Goal: Transaction & Acquisition: Register for event/course

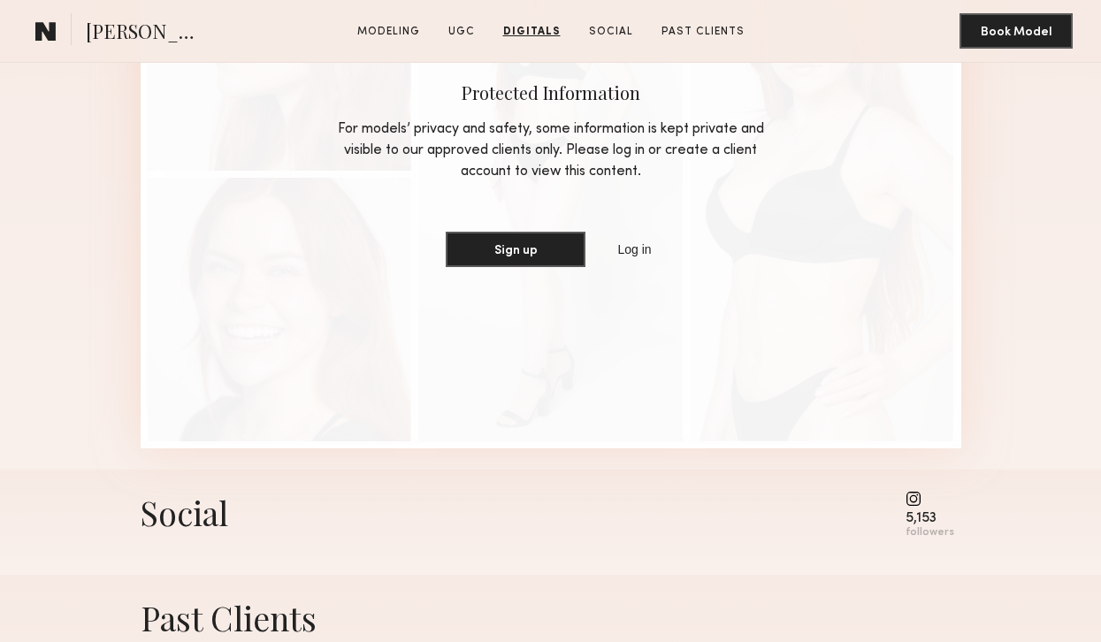
scroll to position [3875, 0]
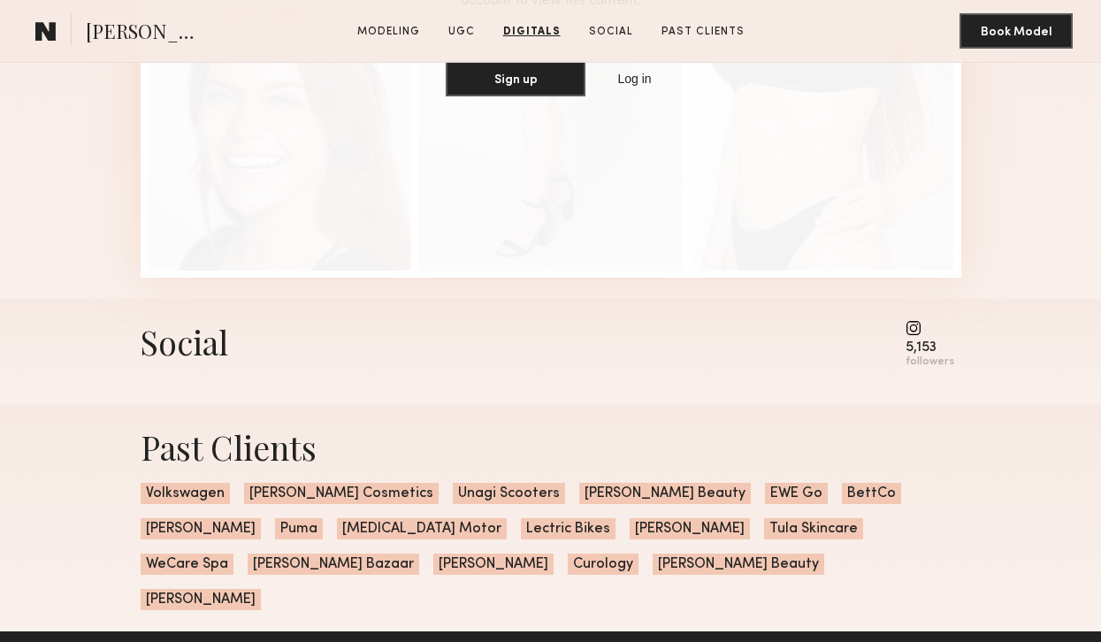
click at [916, 333] on common-icon at bounding box center [930, 328] width 49 height 16
click at [916, 355] on div "5,153" at bounding box center [930, 347] width 49 height 13
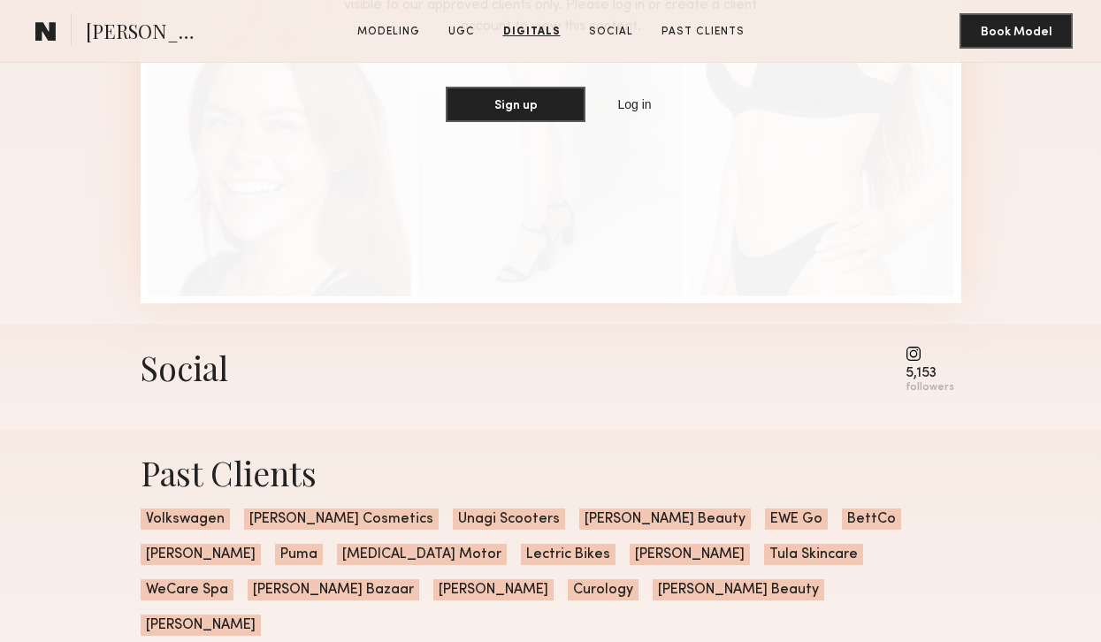
scroll to position [3891, 0]
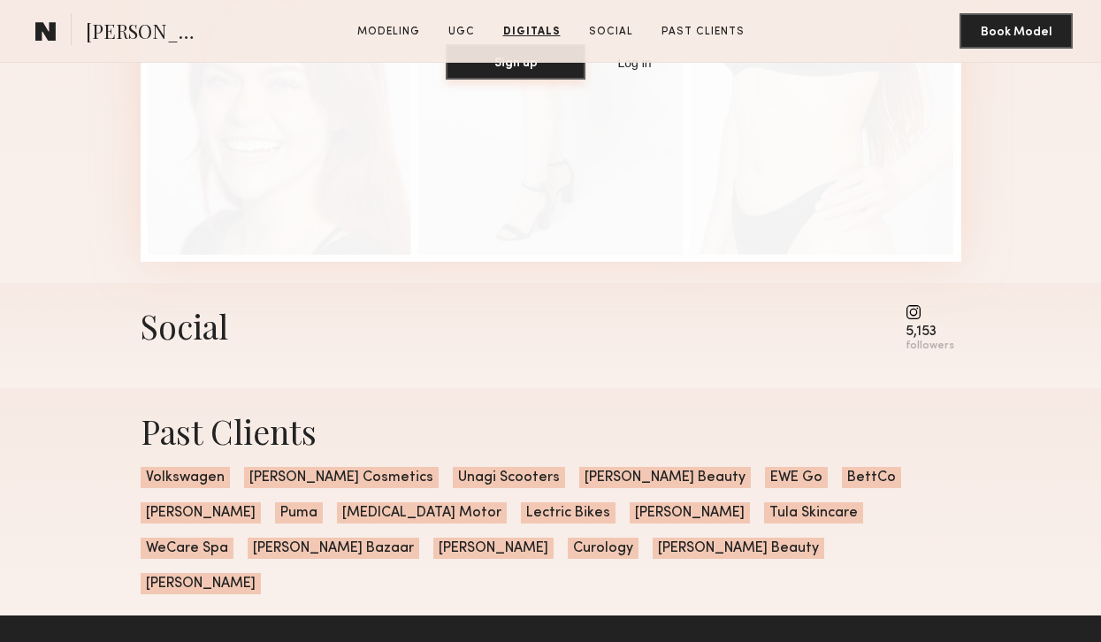
click at [539, 73] on button "Sign up" at bounding box center [516, 61] width 140 height 35
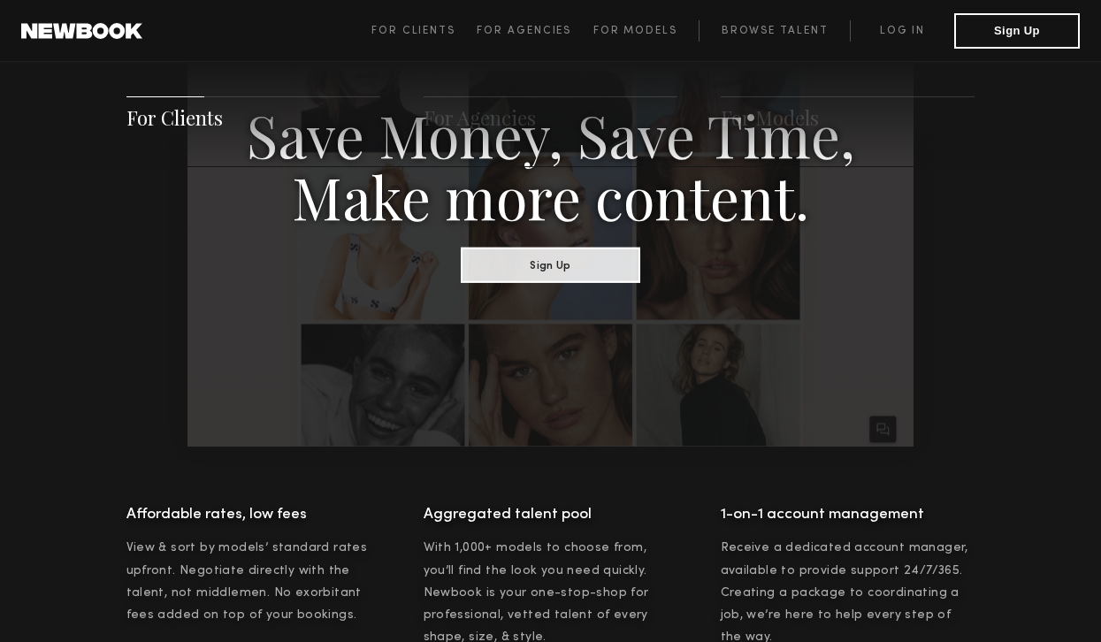
scroll to position [1200, 0]
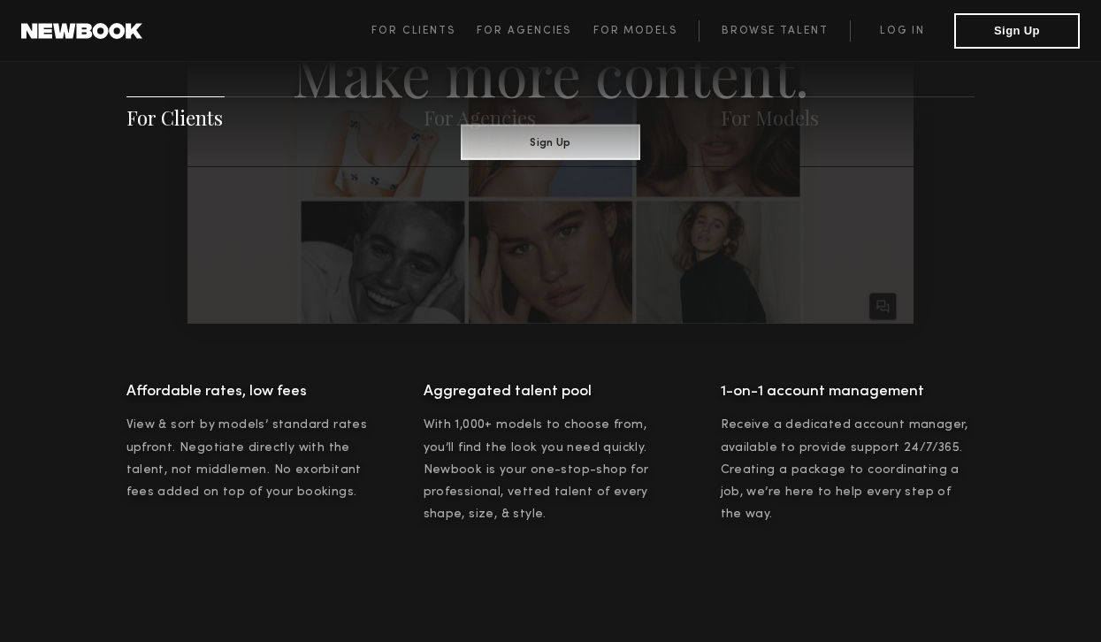
click at [599, 135] on div "For Clients For Agencies For Models" at bounding box center [550, 113] width 1101 height 107
click at [581, 142] on div "For Clients For Agencies For Models" at bounding box center [550, 113] width 1101 height 107
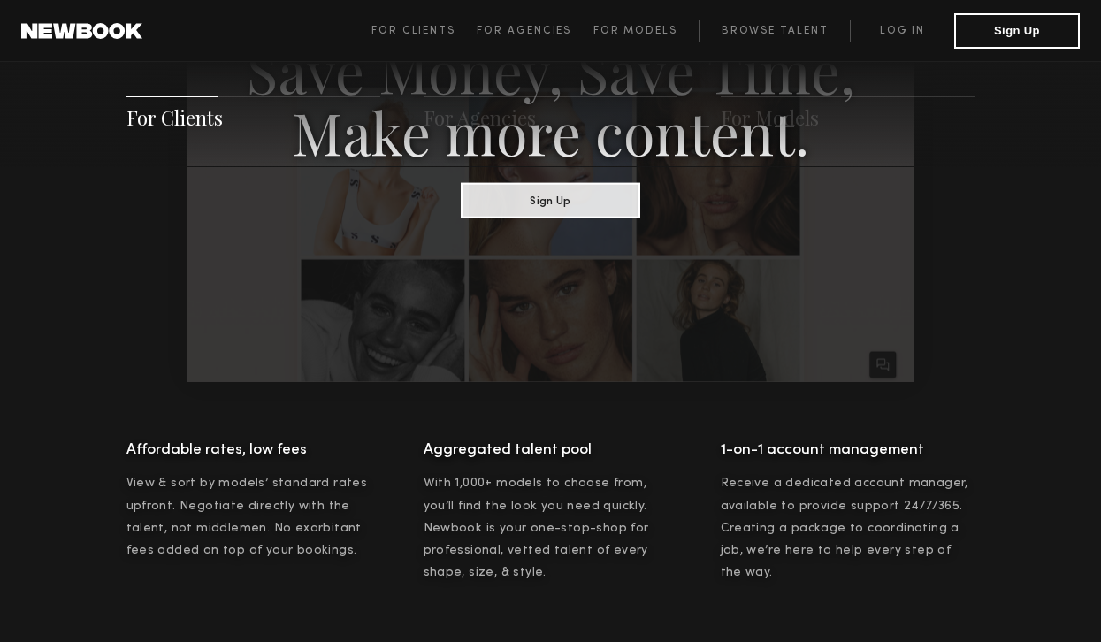
scroll to position [1138, 0]
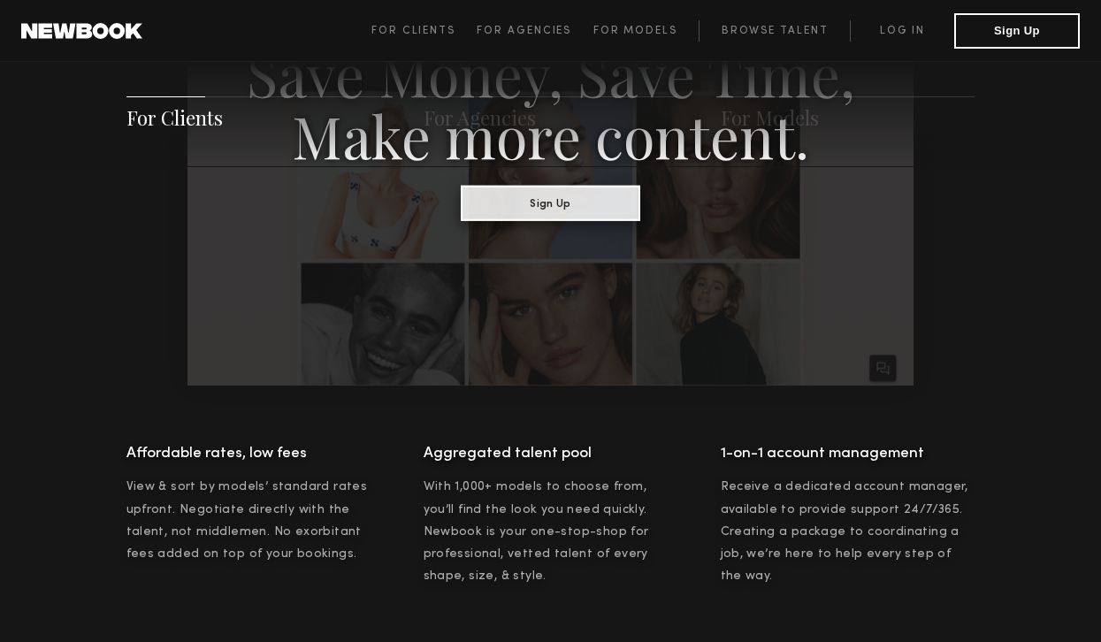
click at [541, 208] on button "Sign Up" at bounding box center [551, 202] width 180 height 35
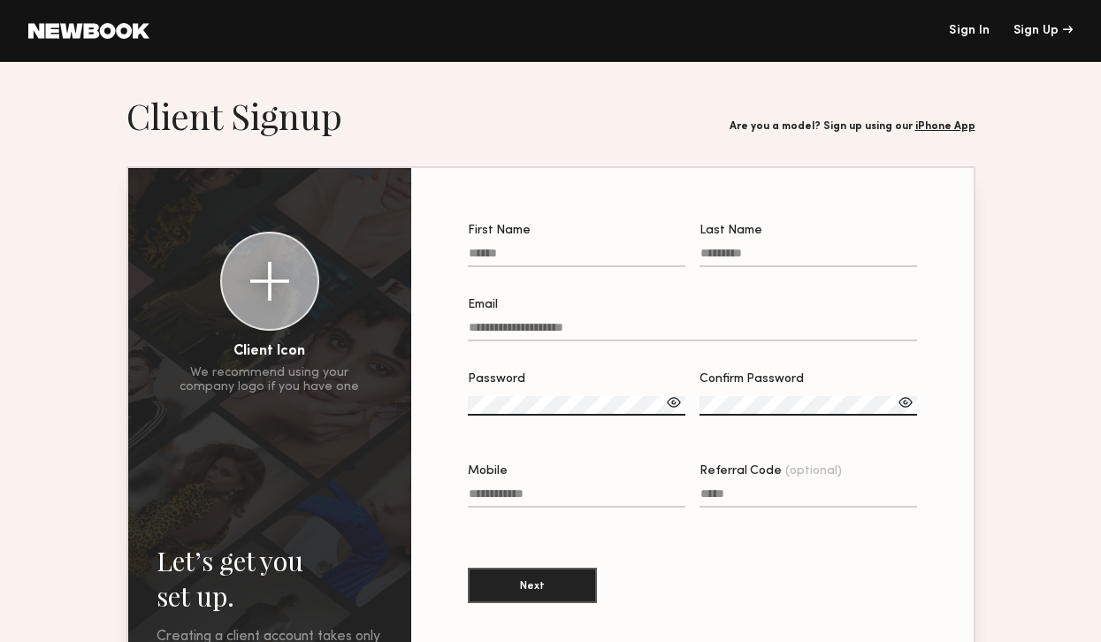
click at [528, 258] on input "First Name" at bounding box center [577, 257] width 218 height 20
type input "*****"
type input "**********"
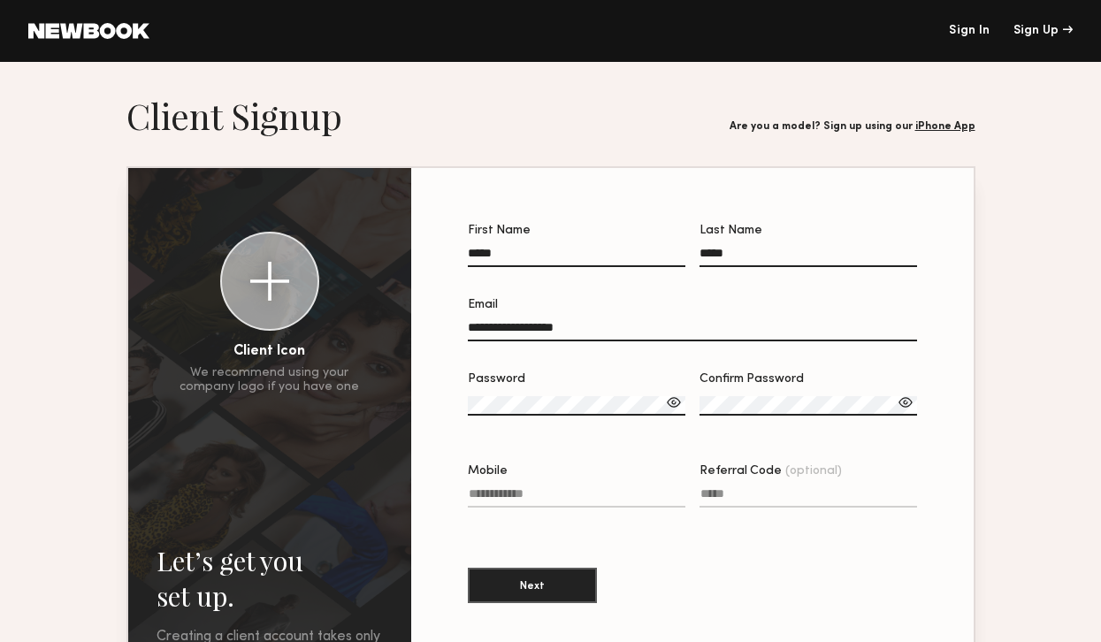
type input "**********"
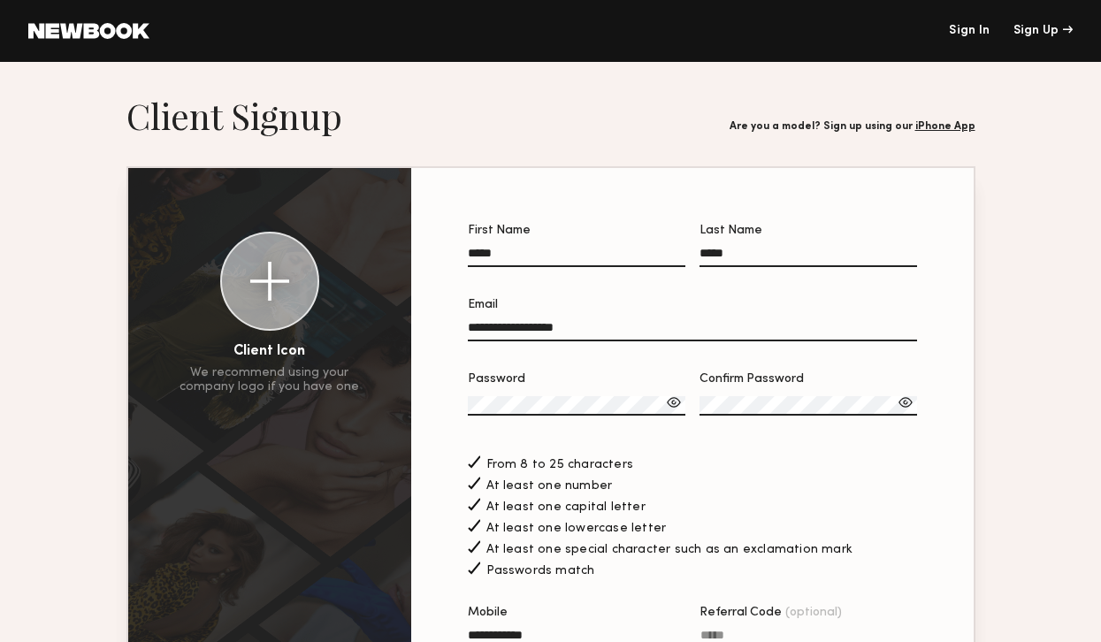
click at [746, 484] on div "At least one number" at bounding box center [692, 483] width 449 height 19
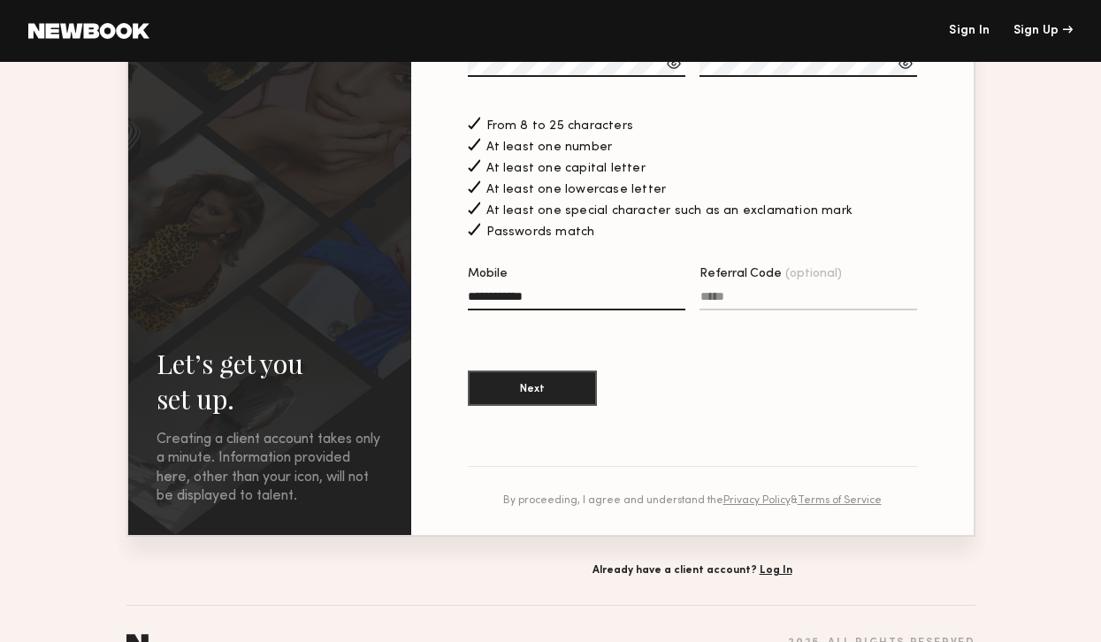
scroll to position [355, 0]
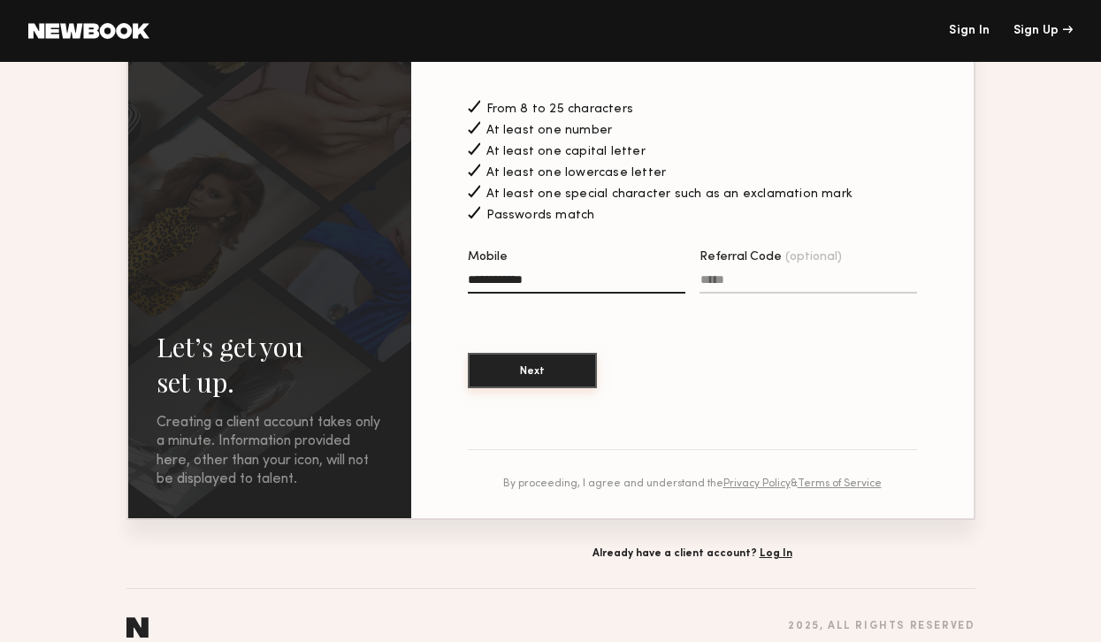
click at [550, 384] on button "Next" at bounding box center [532, 370] width 129 height 35
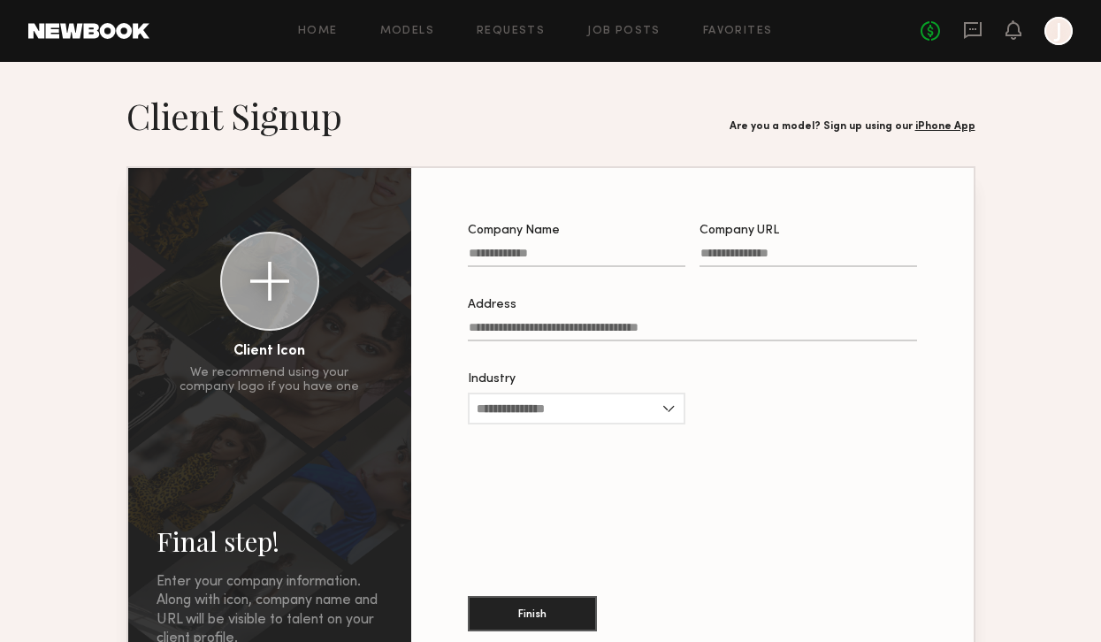
click at [565, 261] on input "Company Name" at bounding box center [577, 257] width 218 height 20
type input "*****"
click at [552, 604] on button "Finish" at bounding box center [532, 612] width 129 height 35
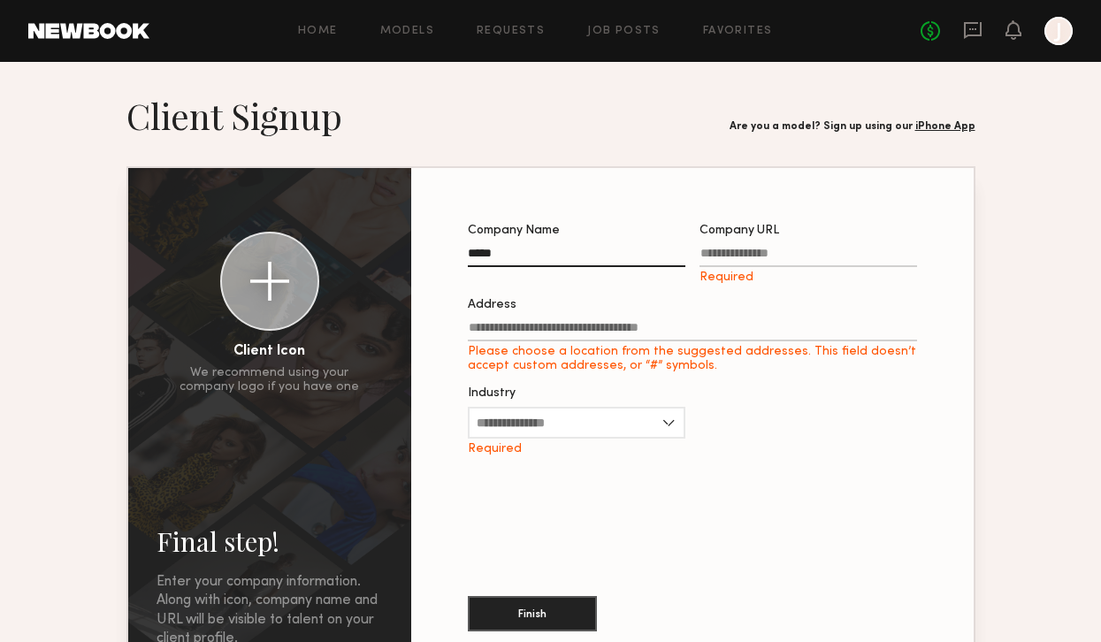
click at [768, 258] on input "Company URL Required" at bounding box center [809, 257] width 218 height 20
type input "**********"
click at [611, 331] on input "Address Please choose a location from the suggested addresses. This field doesn…" at bounding box center [692, 331] width 449 height 20
click at [592, 425] on input "Industry" at bounding box center [577, 423] width 218 height 32
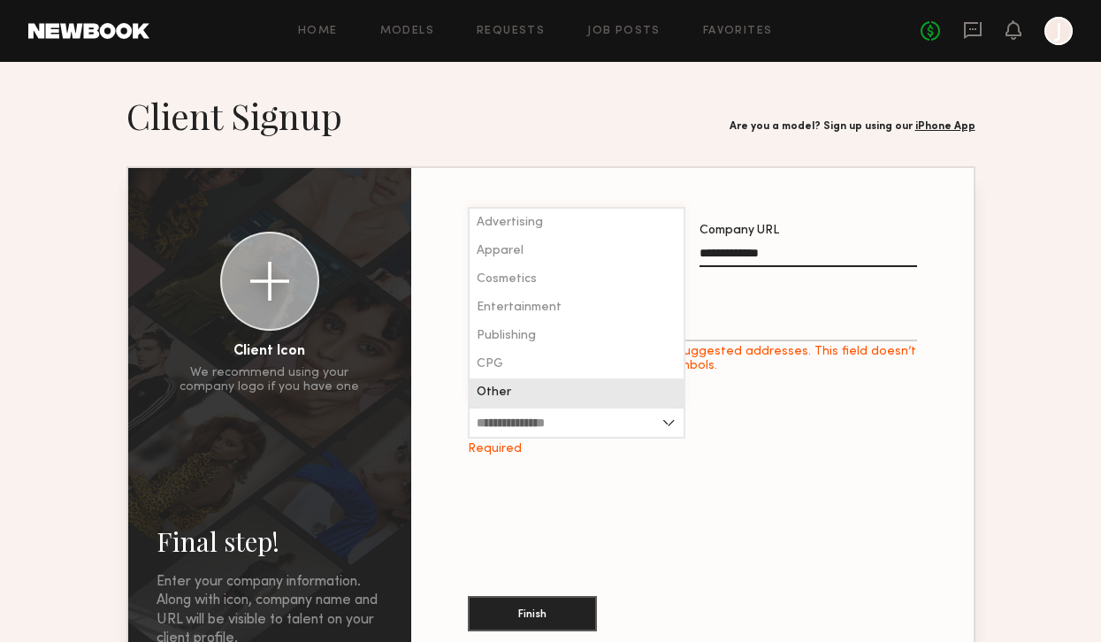
click at [539, 387] on div "Other" at bounding box center [577, 392] width 214 height 28
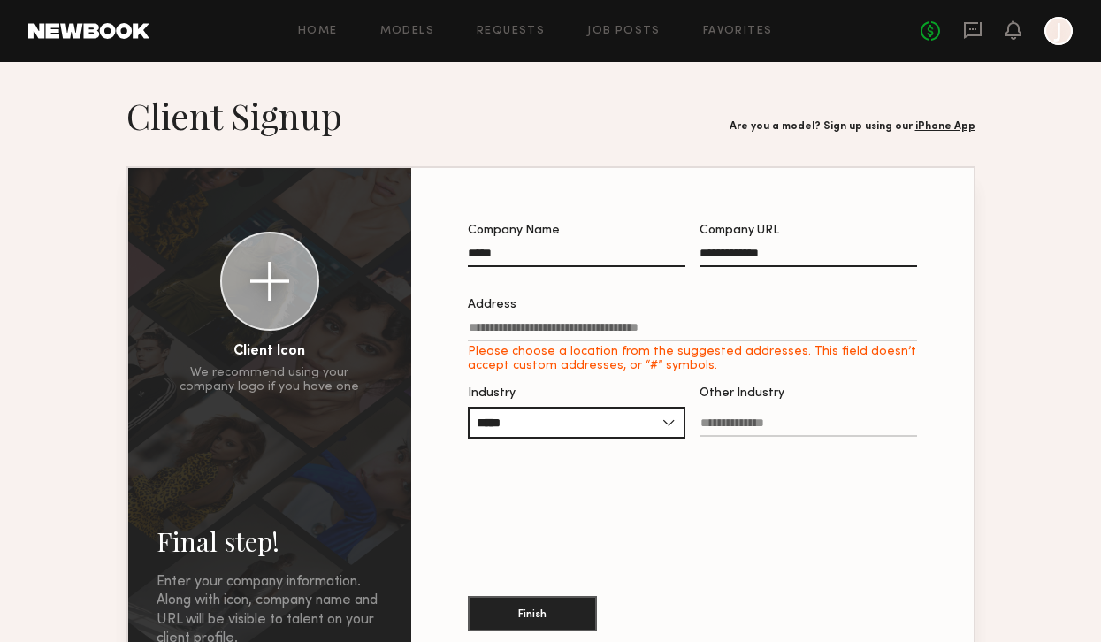
click at [758, 412] on label "Other Industry" at bounding box center [809, 420] width 218 height 67
click at [758, 417] on input "Other Industry" at bounding box center [809, 427] width 218 height 20
click at [557, 600] on button "Finish" at bounding box center [532, 612] width 129 height 35
click at [748, 420] on input "Other Industry Required" at bounding box center [809, 427] width 218 height 20
click at [754, 426] on input "Other Industry Required" at bounding box center [809, 427] width 218 height 20
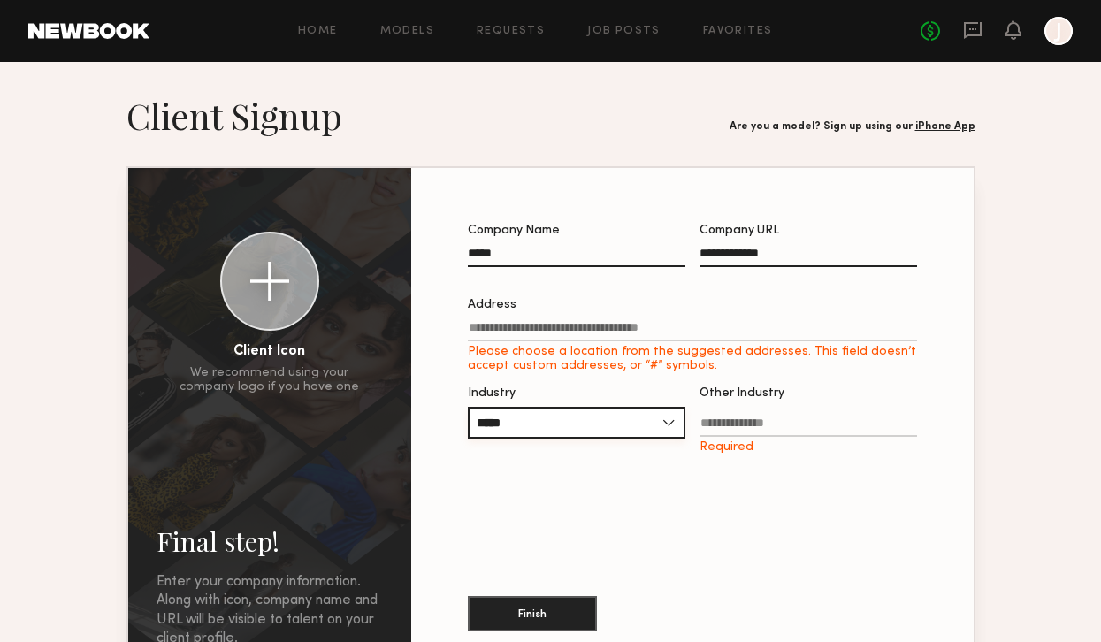
click at [628, 415] on input "*****" at bounding box center [577, 423] width 218 height 32
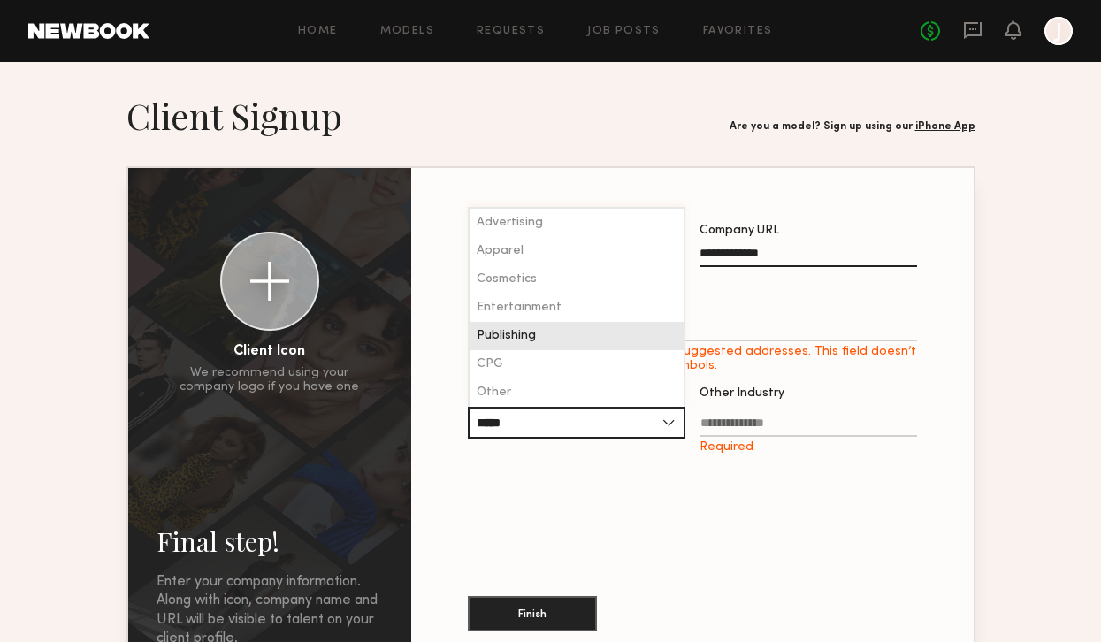
click at [589, 349] on div "Publishing" at bounding box center [577, 336] width 214 height 28
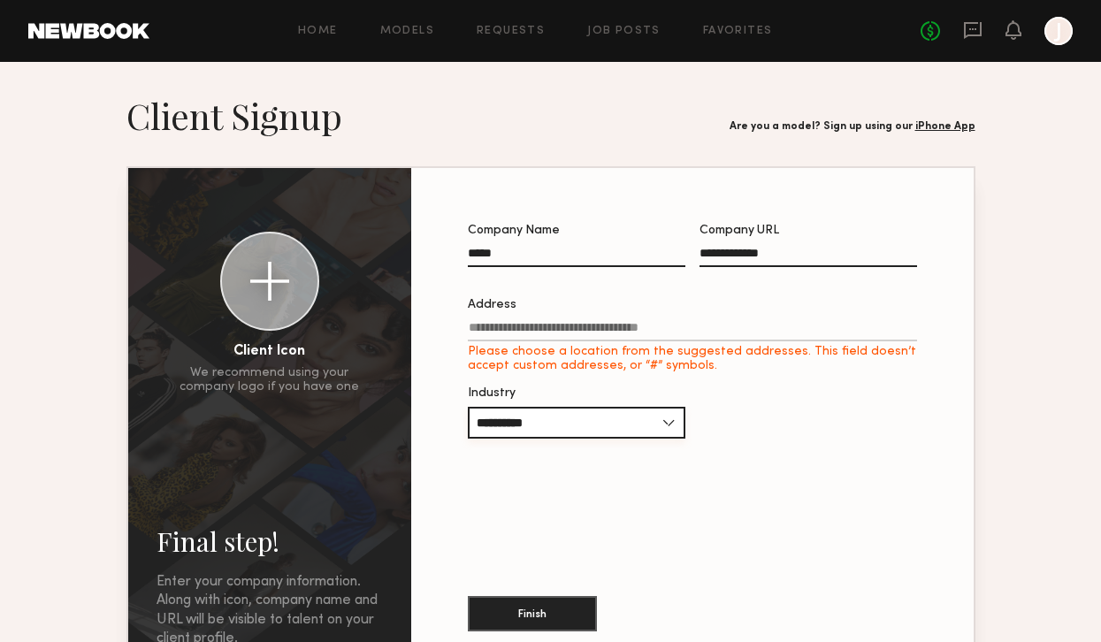
click at [565, 424] on input "**********" at bounding box center [577, 423] width 218 height 32
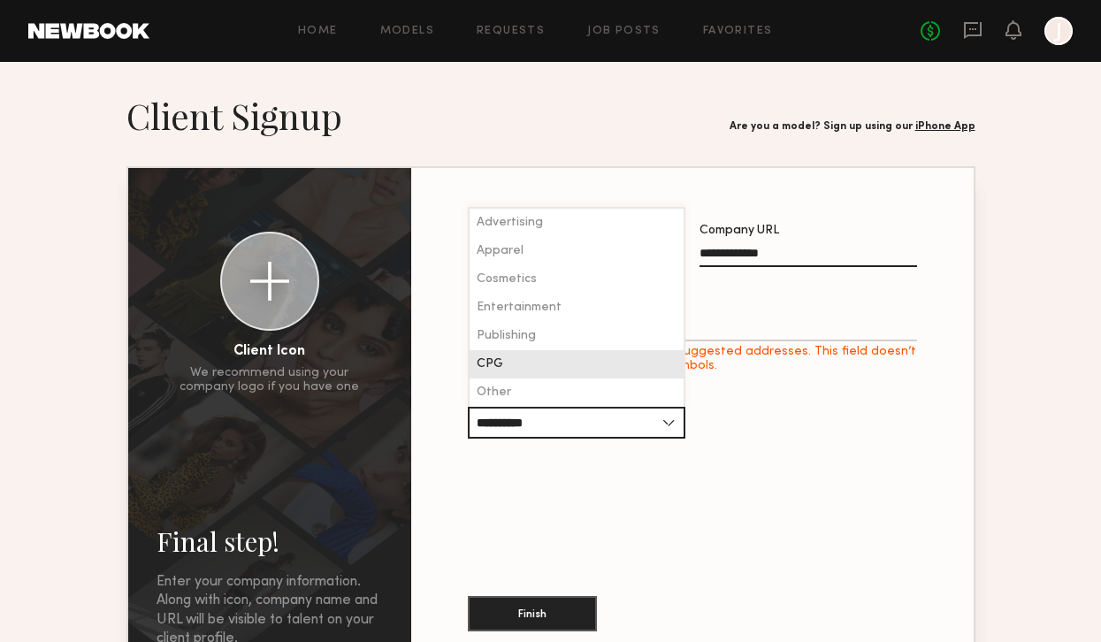
click at [564, 362] on div "CPG" at bounding box center [577, 364] width 214 height 28
type input "***"
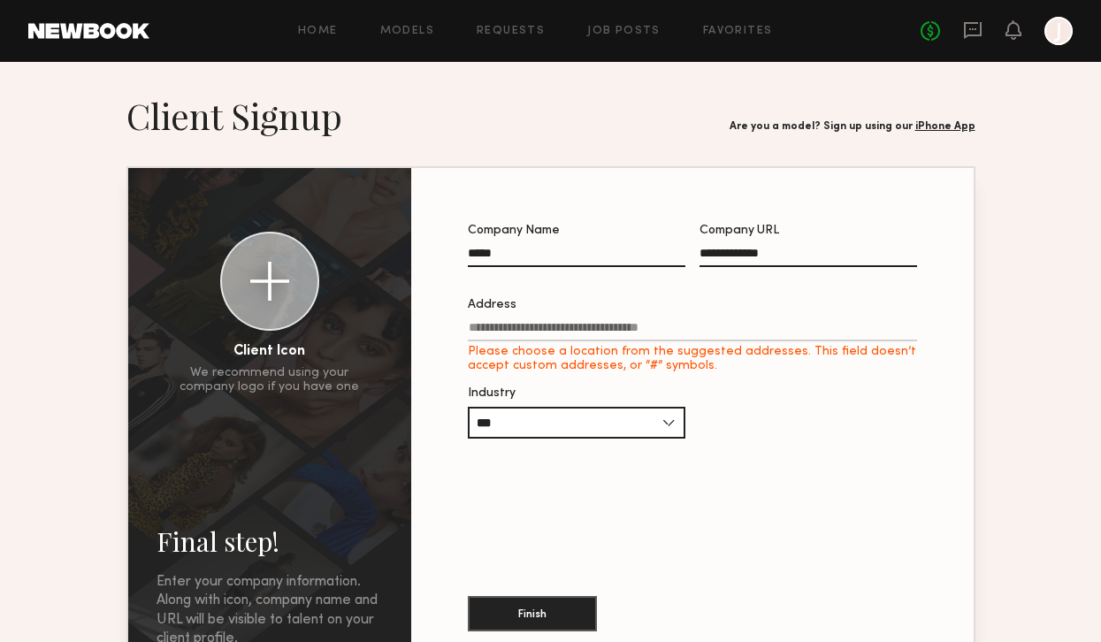
click at [586, 314] on label "Address Please choose a location from the suggested addresses. This field doesn…" at bounding box center [692, 336] width 449 height 74
click at [586, 321] on input "Address Please choose a location from the suggested addresses. This field doesn…" at bounding box center [692, 331] width 449 height 20
click at [586, 334] on input "Address Please choose a location from the suggested addresses. This field doesn…" at bounding box center [692, 331] width 449 height 20
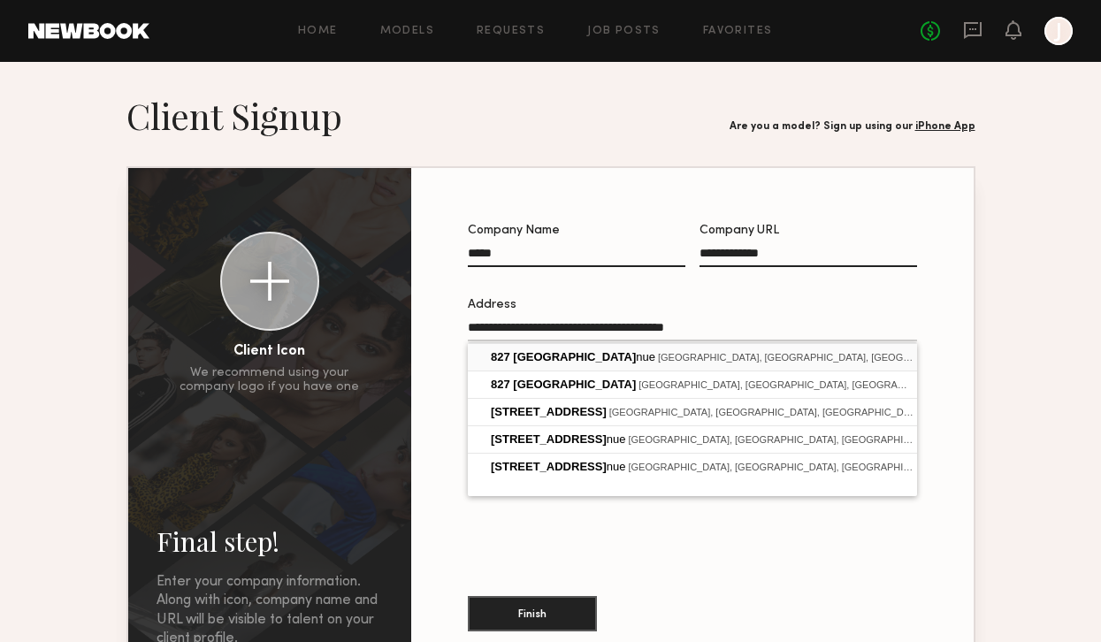
type input "**********"
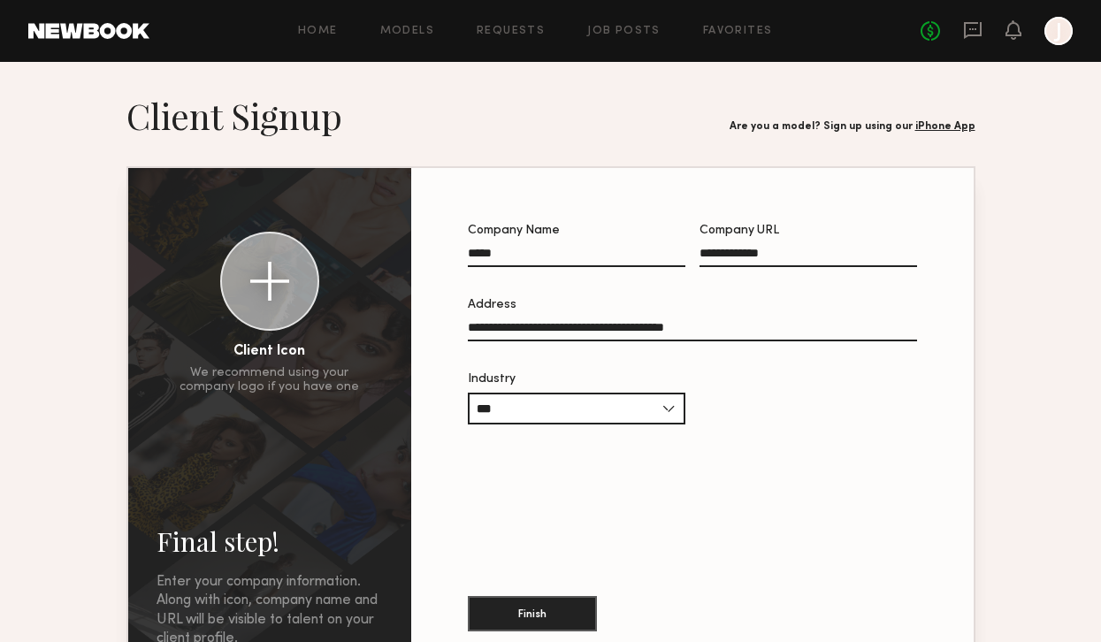
click at [539, 633] on div "Finish" at bounding box center [692, 602] width 449 height 96
click at [540, 624] on button "Finish" at bounding box center [532, 612] width 129 height 35
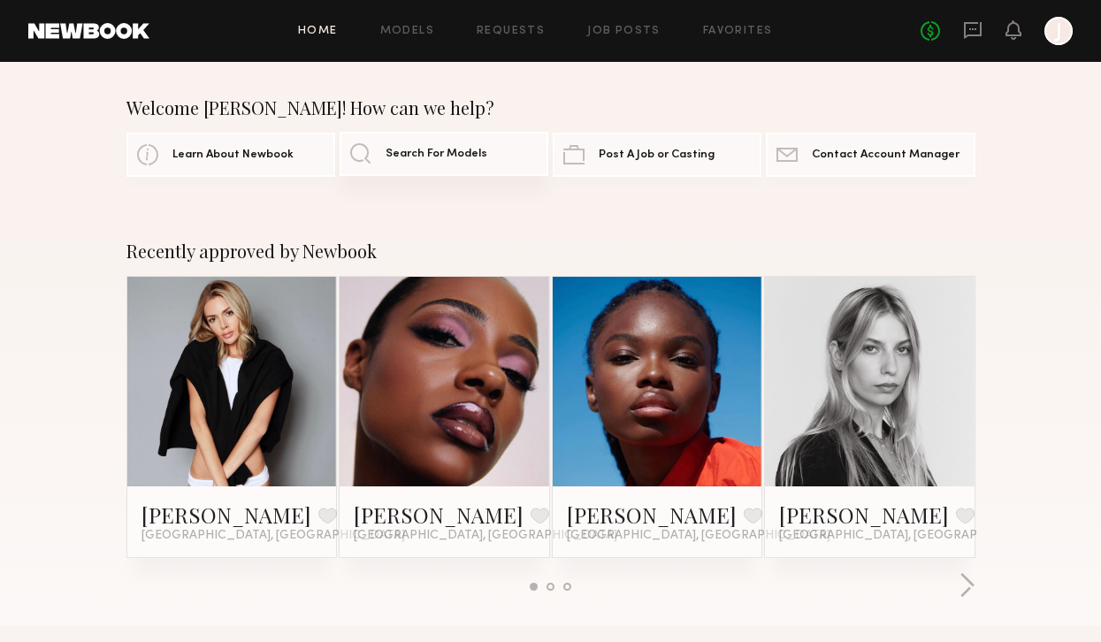
click at [371, 157] on link "Search For Models" at bounding box center [444, 154] width 209 height 44
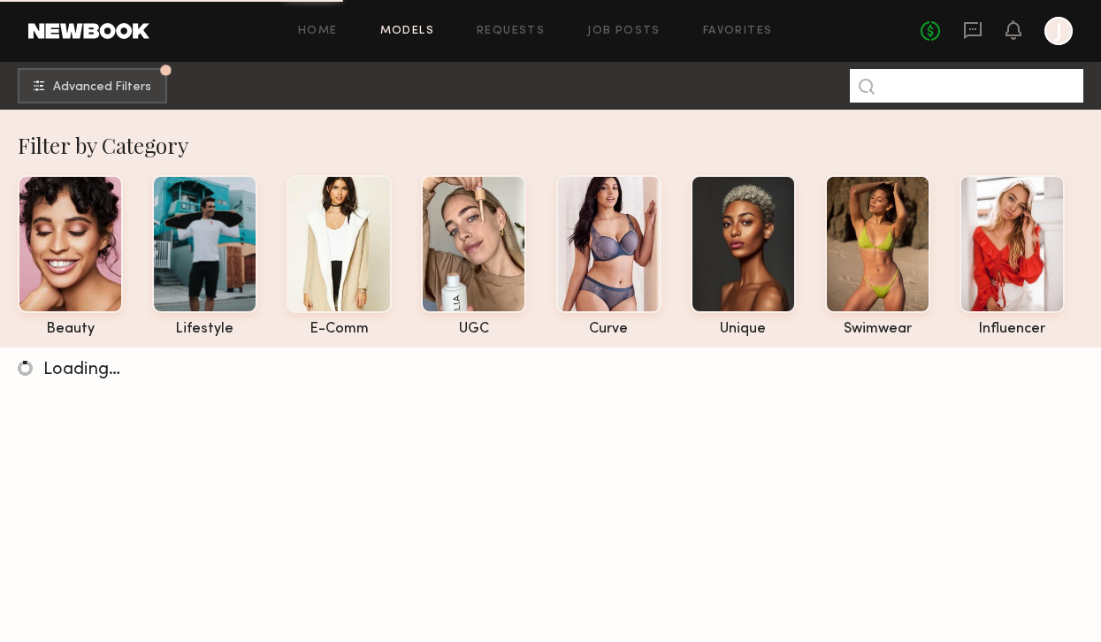
click at [985, 95] on input at bounding box center [966, 86] width 233 height 34
type input "*******"
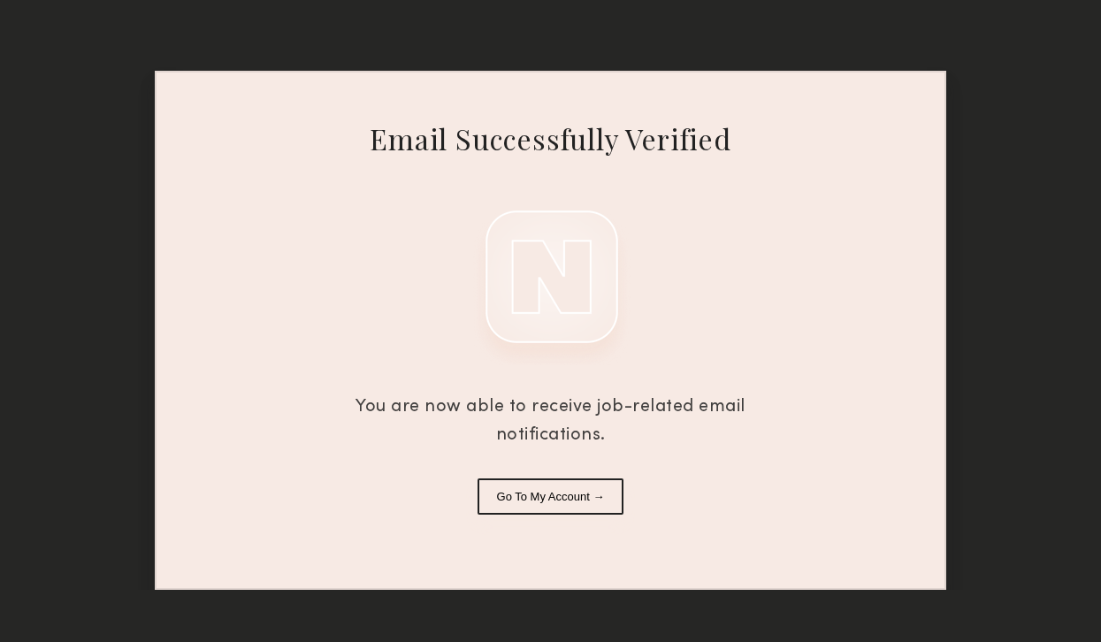
click at [517, 501] on button "Go To My Account →" at bounding box center [551, 496] width 147 height 36
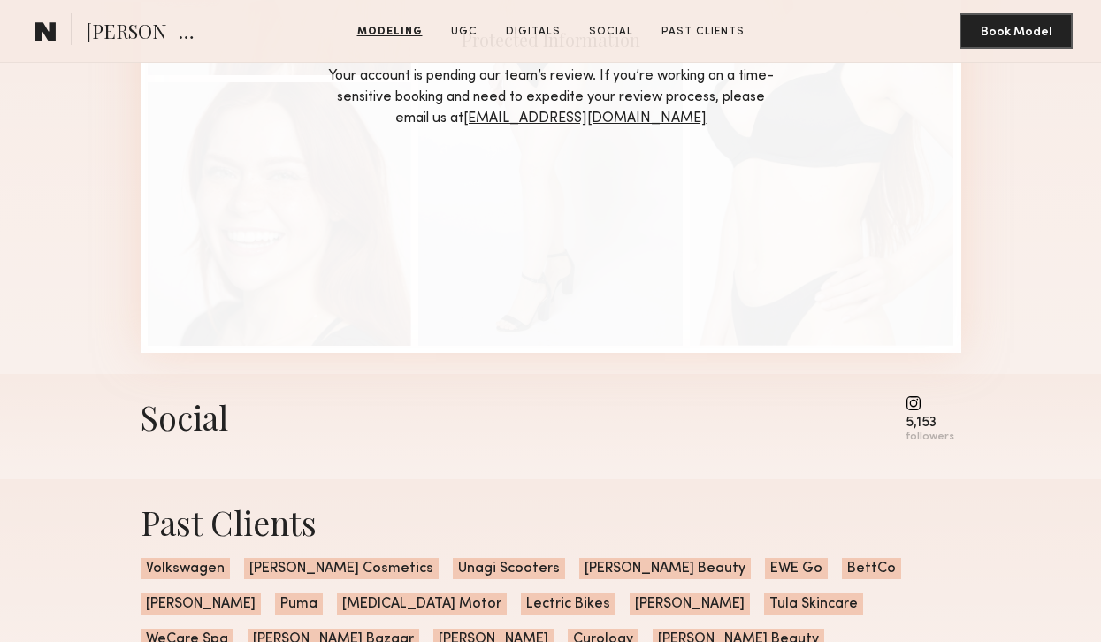
scroll to position [3913, 0]
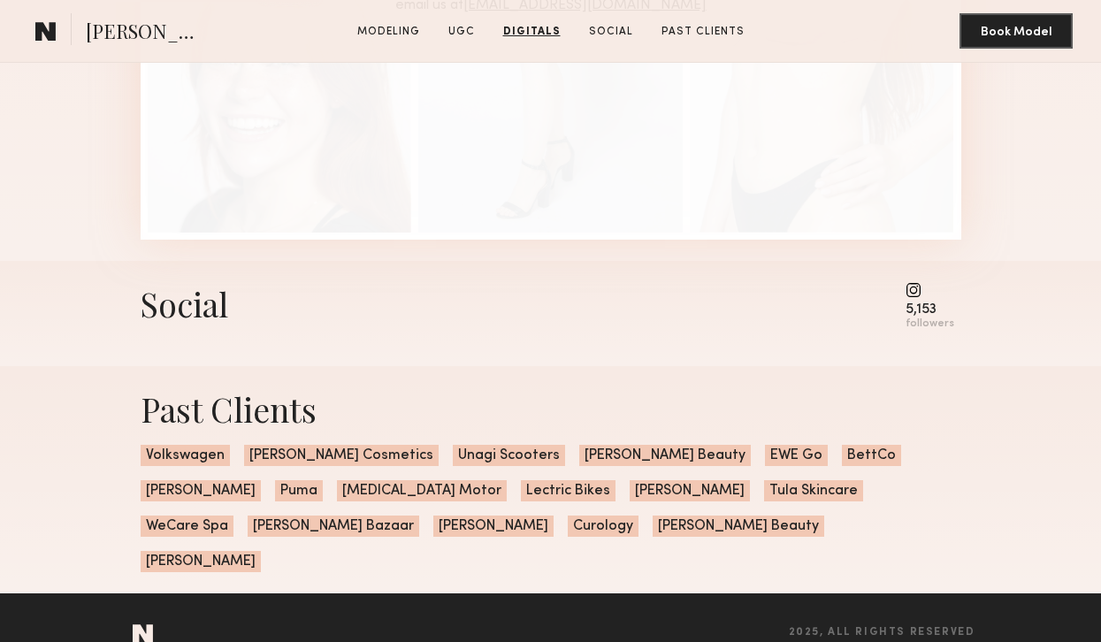
click at [915, 289] on common-icon at bounding box center [930, 290] width 49 height 16
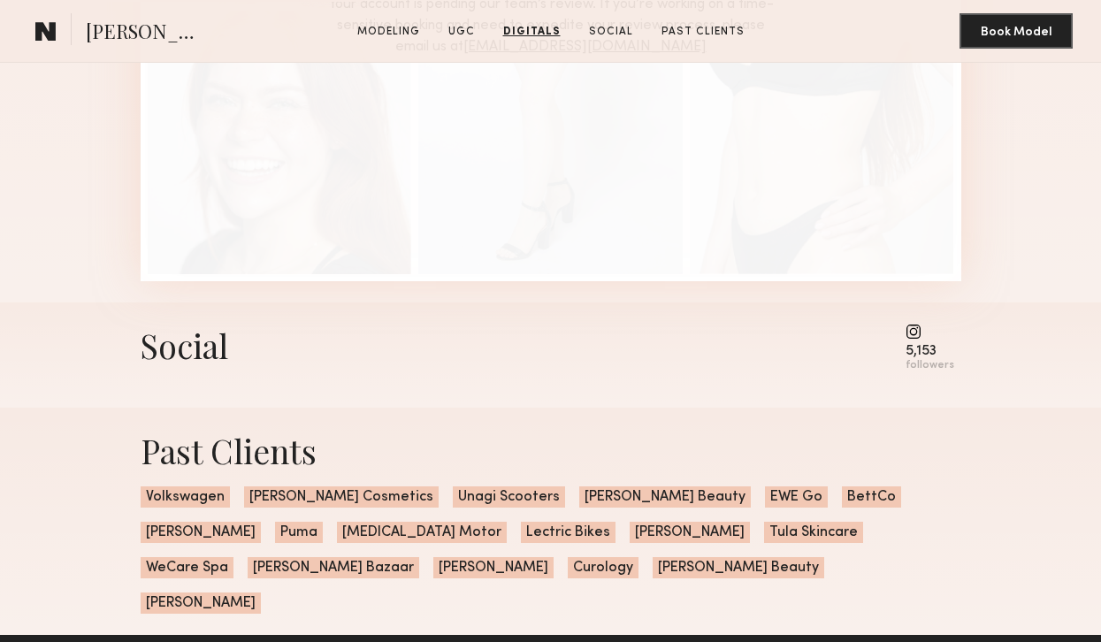
scroll to position [3850, 0]
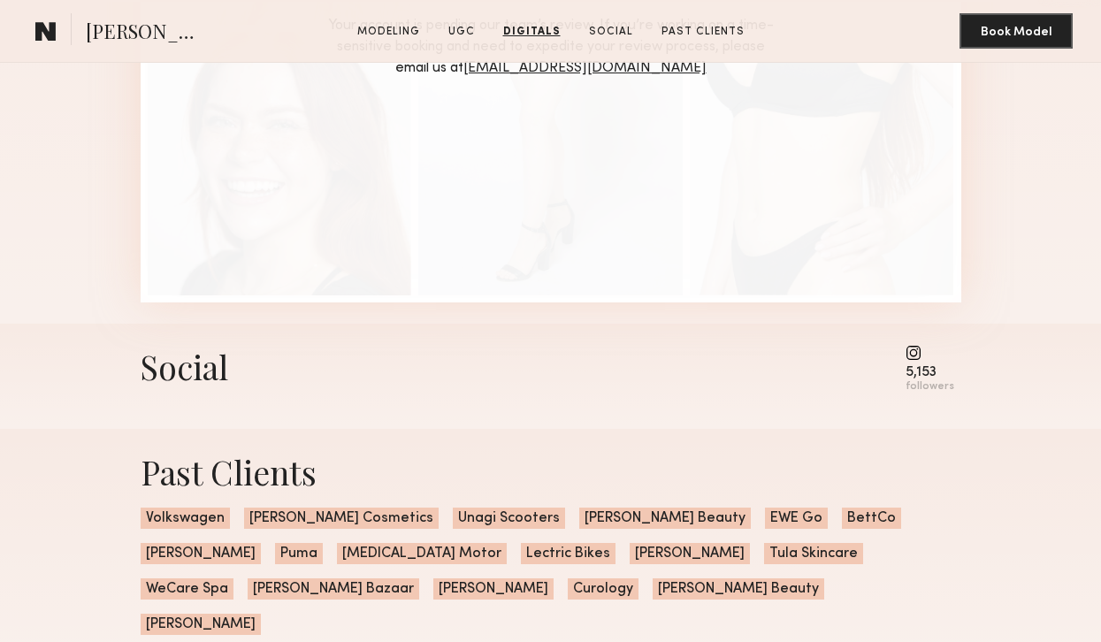
click at [180, 380] on div "Social" at bounding box center [185, 366] width 88 height 43
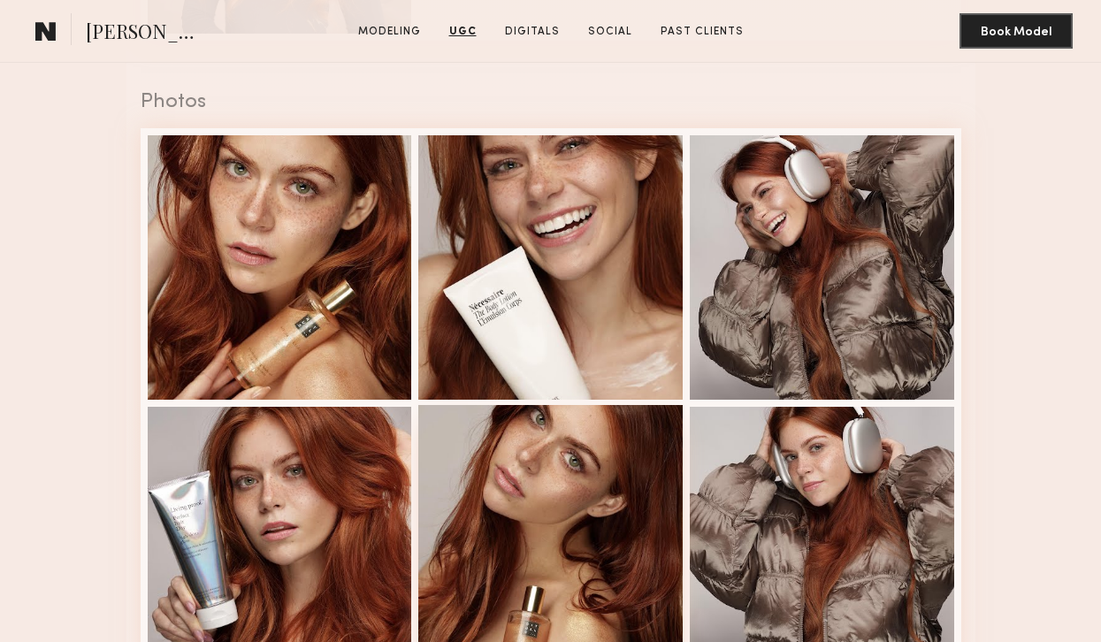
scroll to position [2281, 0]
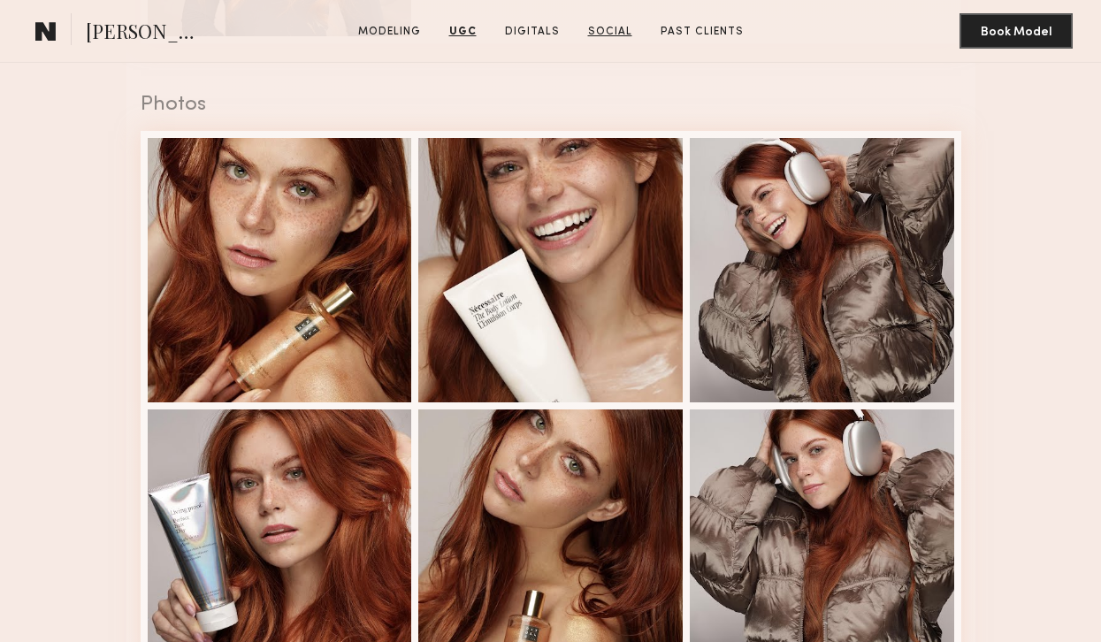
click at [608, 31] on link "Social" at bounding box center [610, 32] width 58 height 16
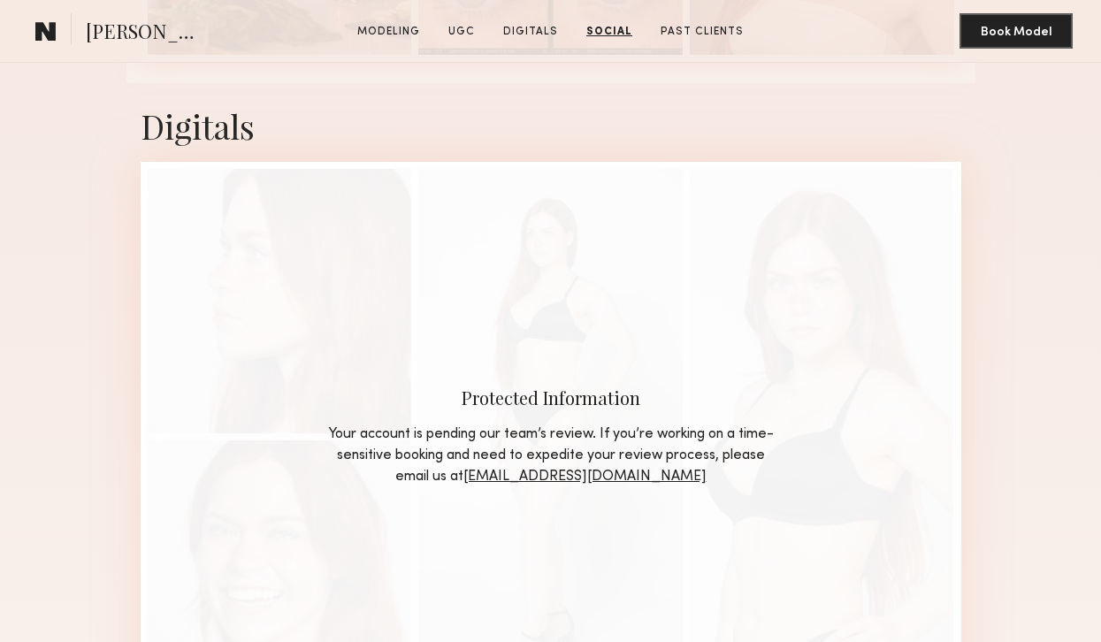
scroll to position [3067, 0]
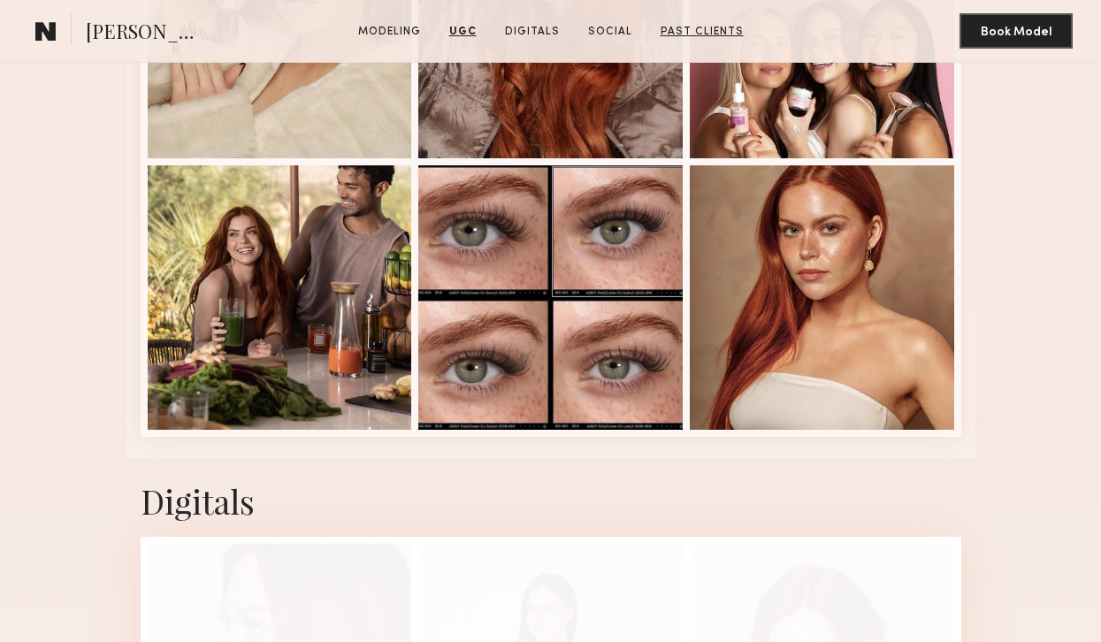
click at [676, 38] on link "Past Clients" at bounding box center [702, 32] width 97 height 16
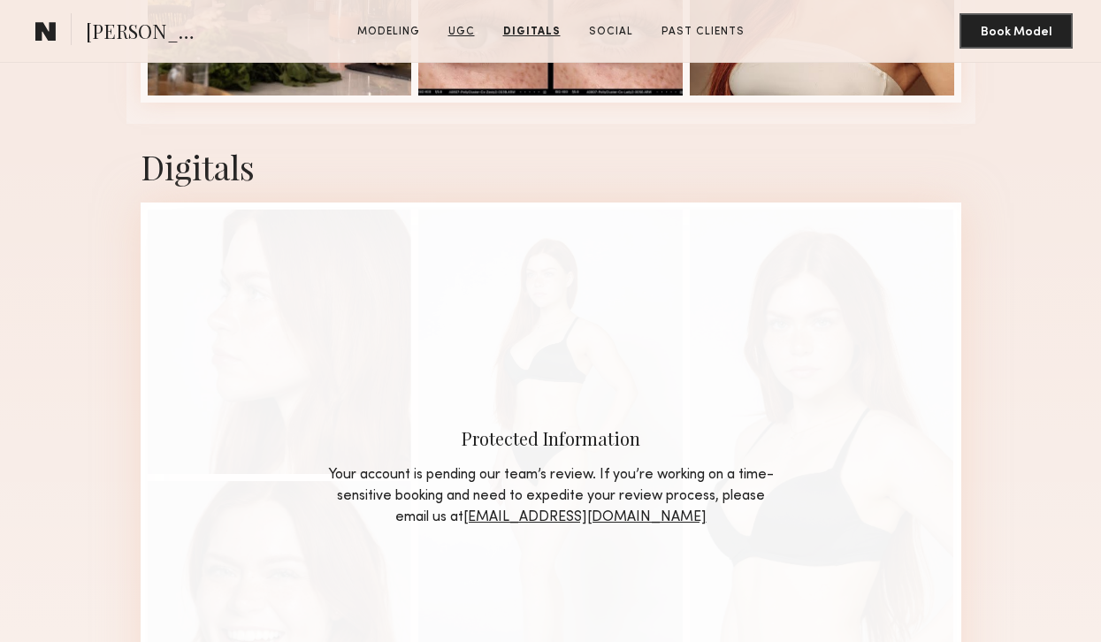
click at [470, 34] on link "UGC" at bounding box center [461, 32] width 41 height 16
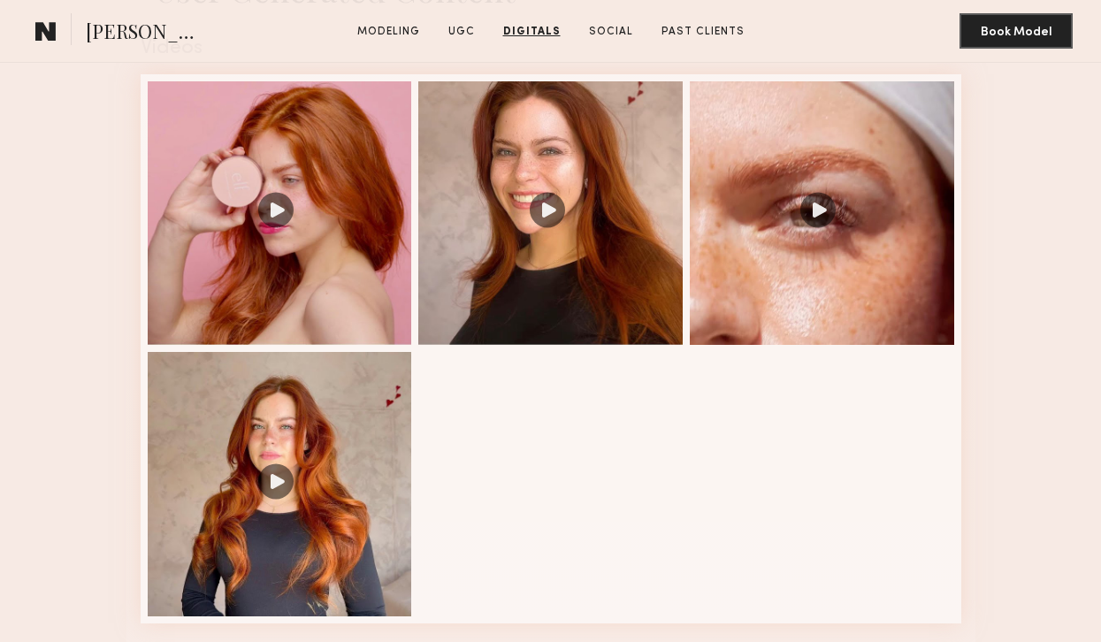
scroll to position [1540, 0]
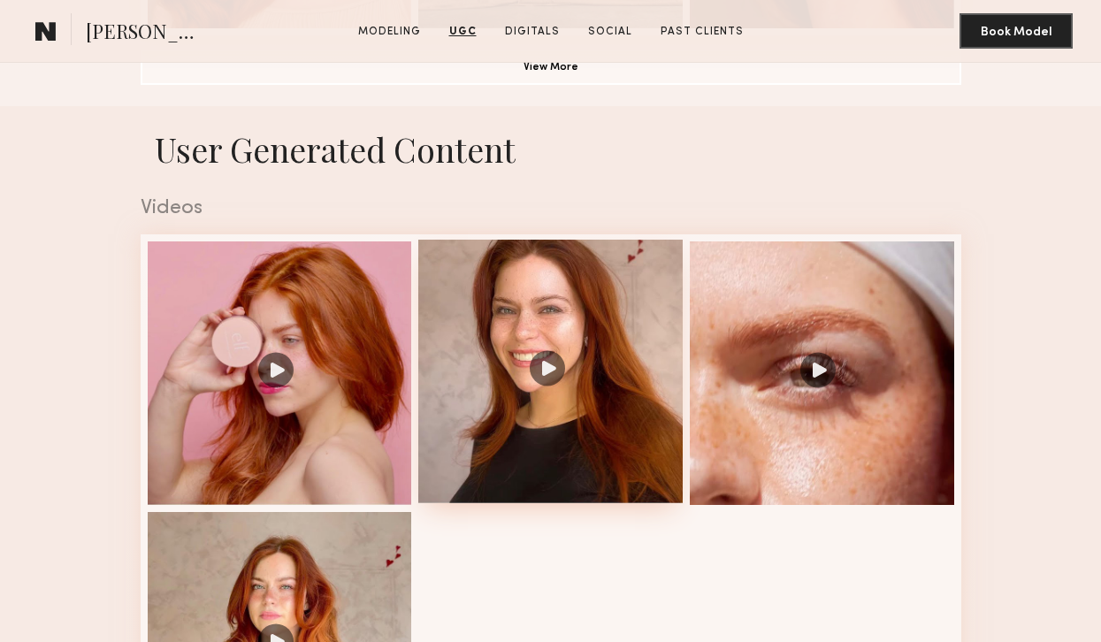
click at [524, 319] on div at bounding box center [550, 372] width 264 height 264
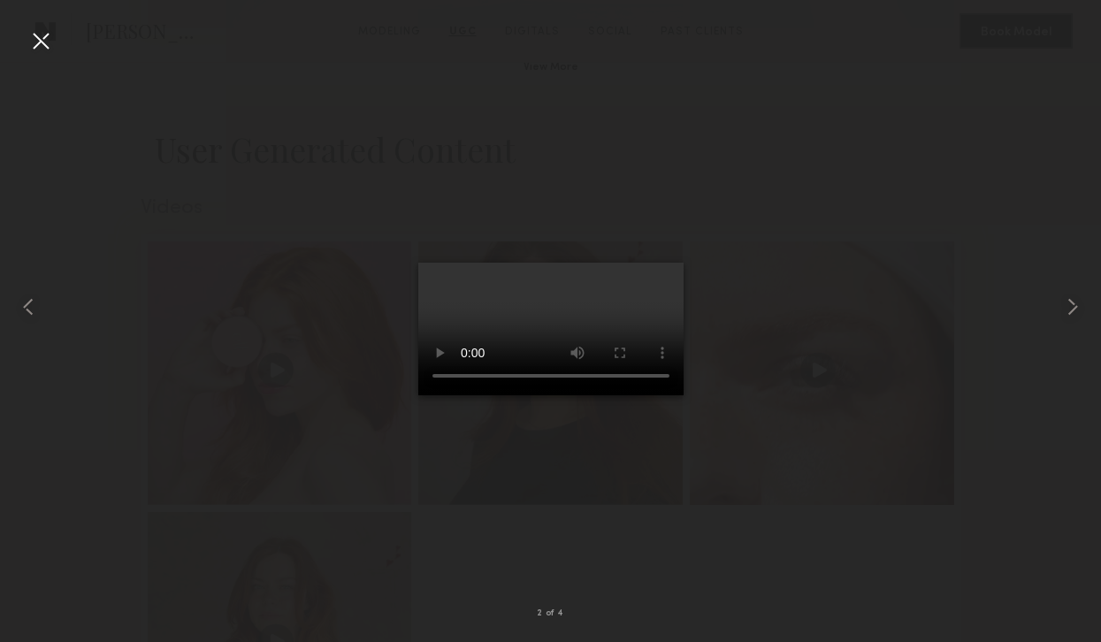
click at [37, 45] on div at bounding box center [41, 41] width 28 height 28
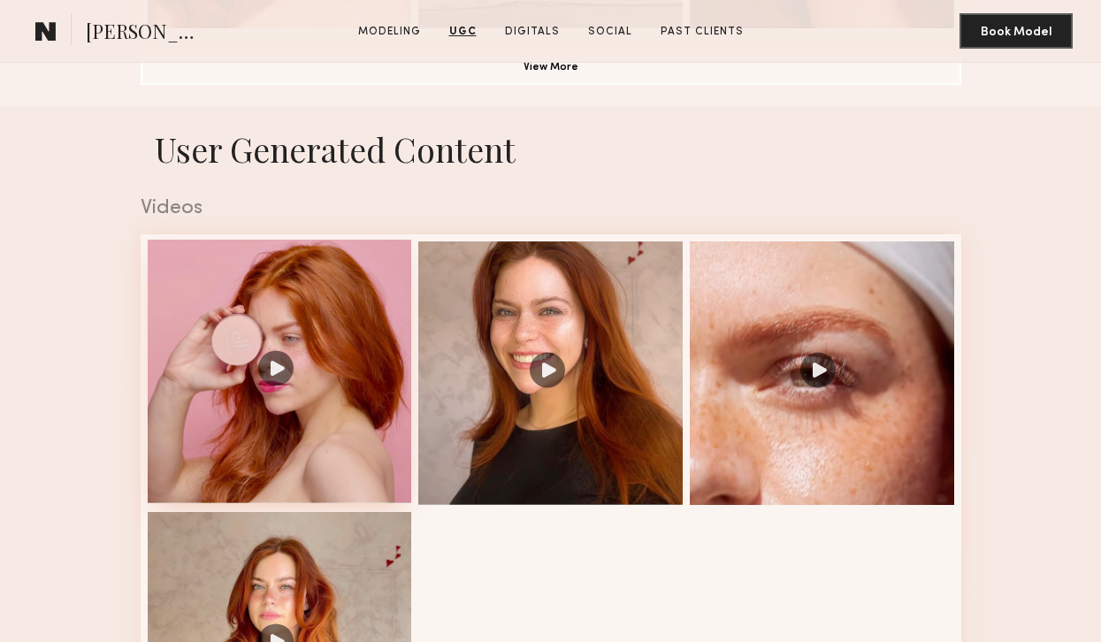
click at [317, 322] on div at bounding box center [280, 372] width 264 height 264
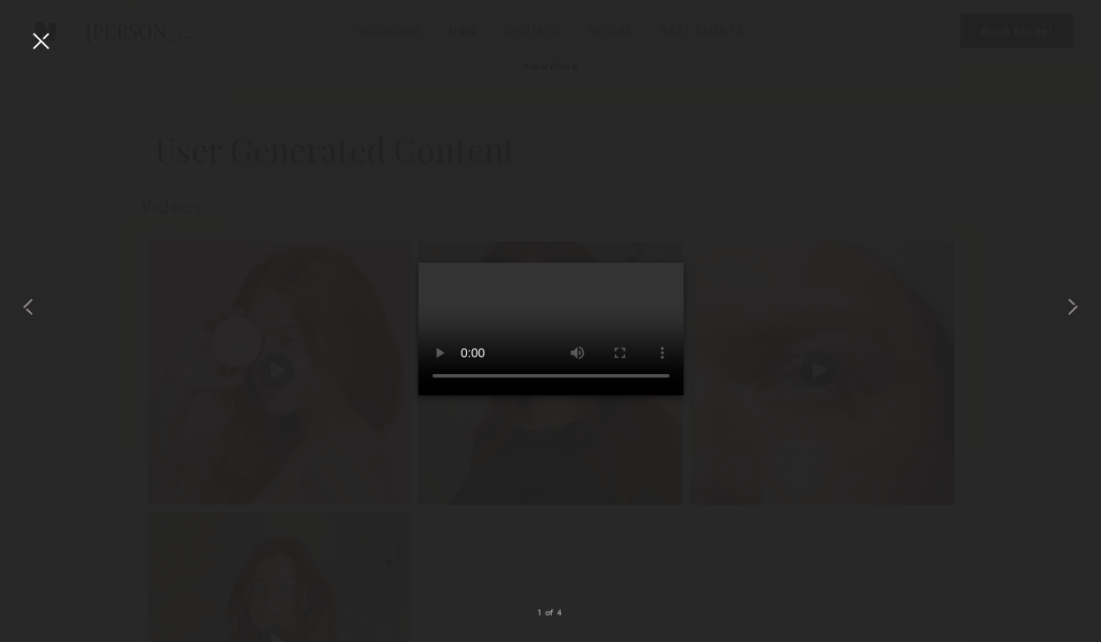
click at [37, 39] on div at bounding box center [41, 41] width 28 height 28
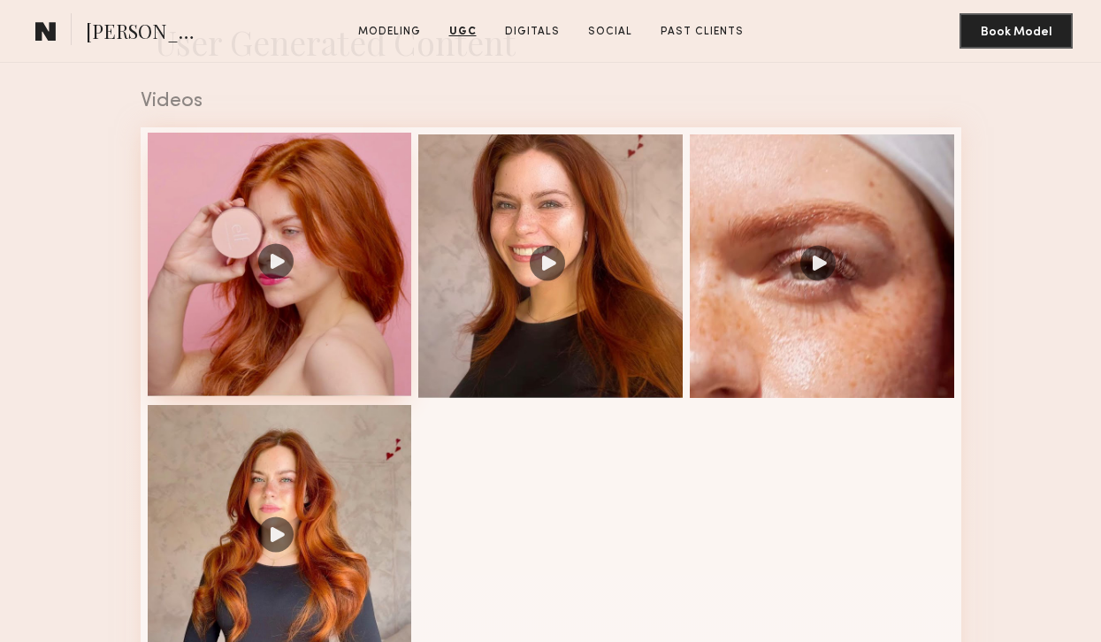
scroll to position [1711, 0]
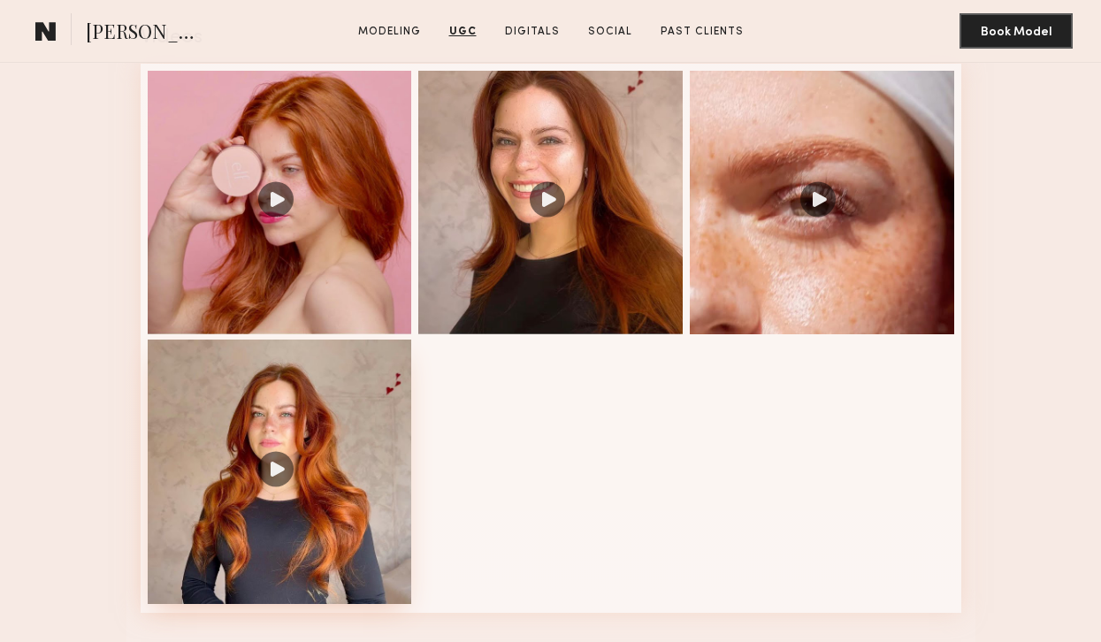
click at [283, 437] on div at bounding box center [280, 472] width 264 height 264
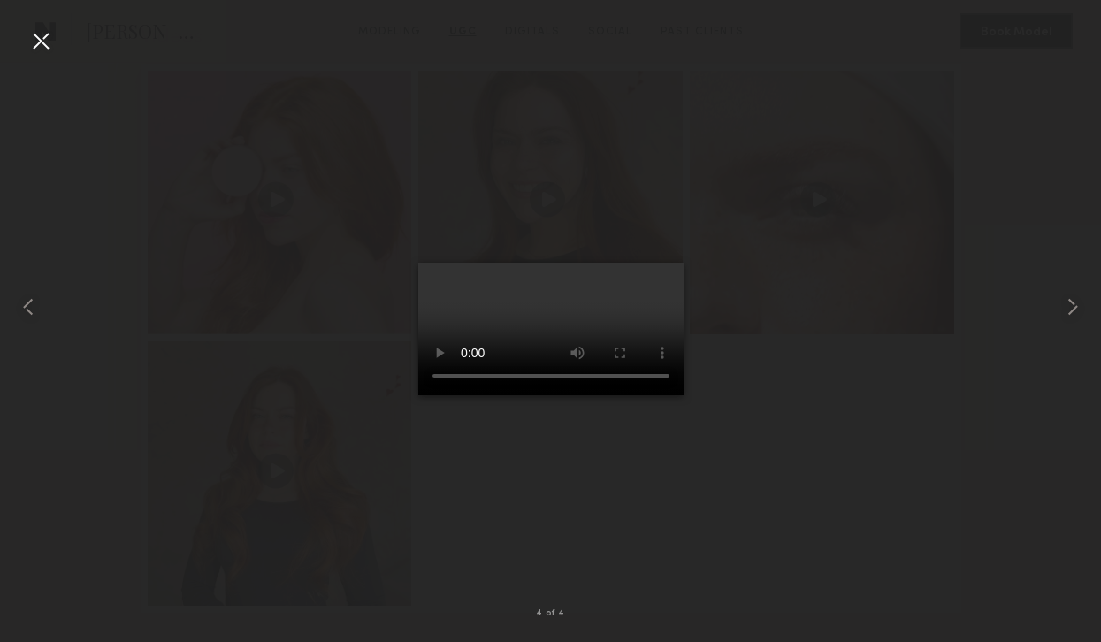
click at [42, 37] on div at bounding box center [41, 41] width 28 height 28
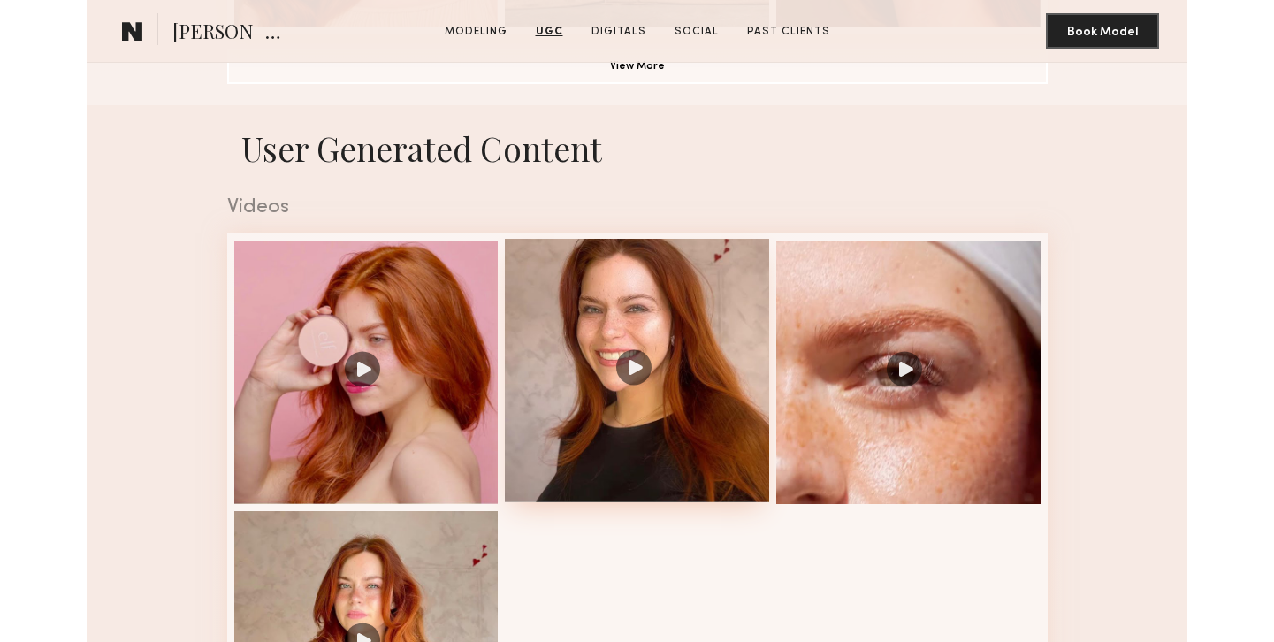
scroll to position [1214, 0]
